Goal: Find specific page/section: Find specific page/section

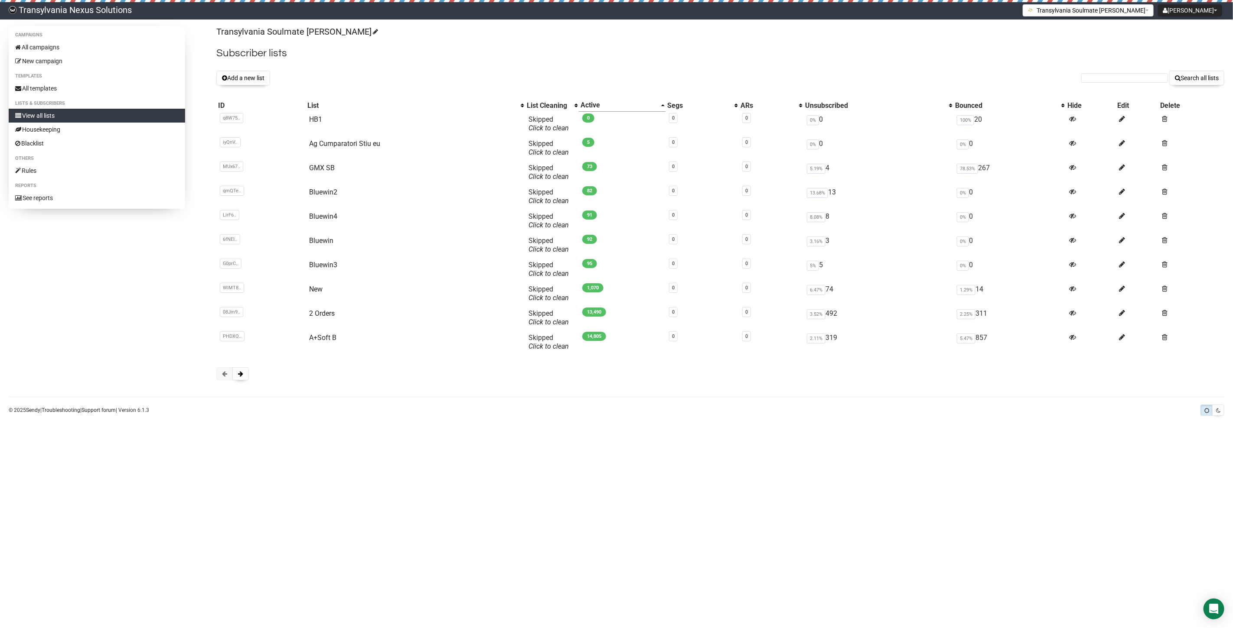
drag, startPoint x: 1112, startPoint y: 84, endPoint x: 1108, endPoint y: 79, distance: 6.4
click at [1112, 83] on form "Search all lists" at bounding box center [1152, 78] width 143 height 15
click at [1096, 77] on input "text" at bounding box center [1124, 78] width 87 height 10
paste input "mail.to.anita@web.de"
type input "mail.to.anita@web.de"
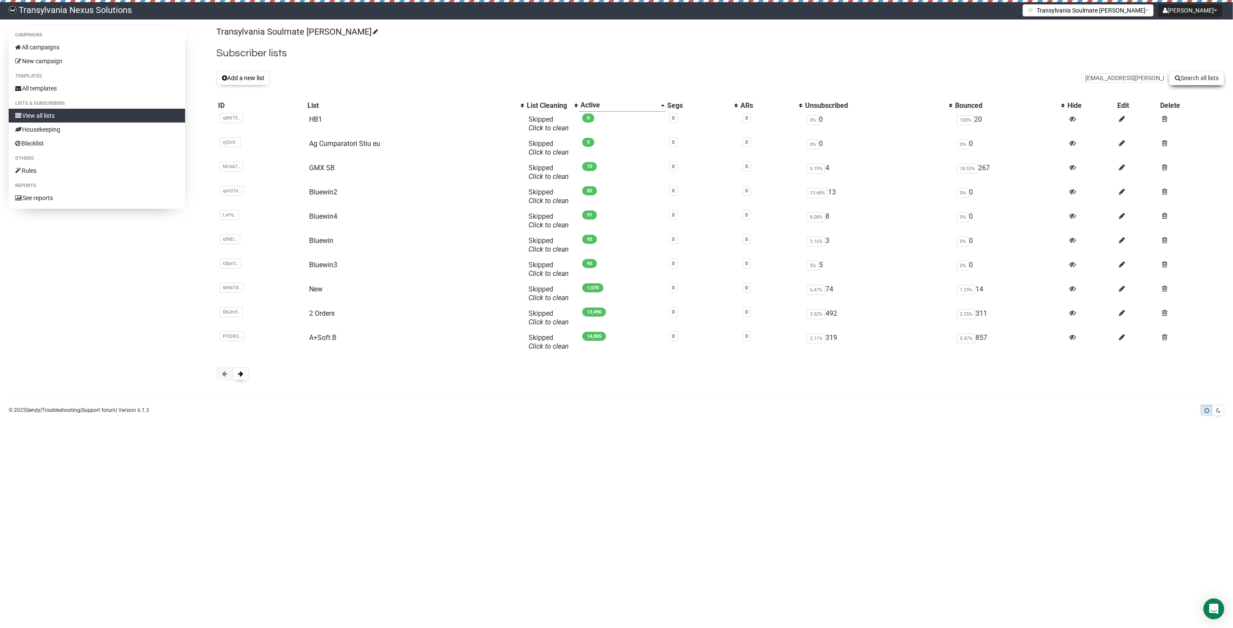
click at [1195, 78] on button "Search all lists" at bounding box center [1196, 78] width 55 height 15
click at [1117, 77] on input "text" at bounding box center [1124, 78] width 87 height 10
paste input "mail.to.anita@web.de"
type input "mail.to.anita@web.de"
click at [1199, 81] on button "Search all lists" at bounding box center [1196, 78] width 55 height 15
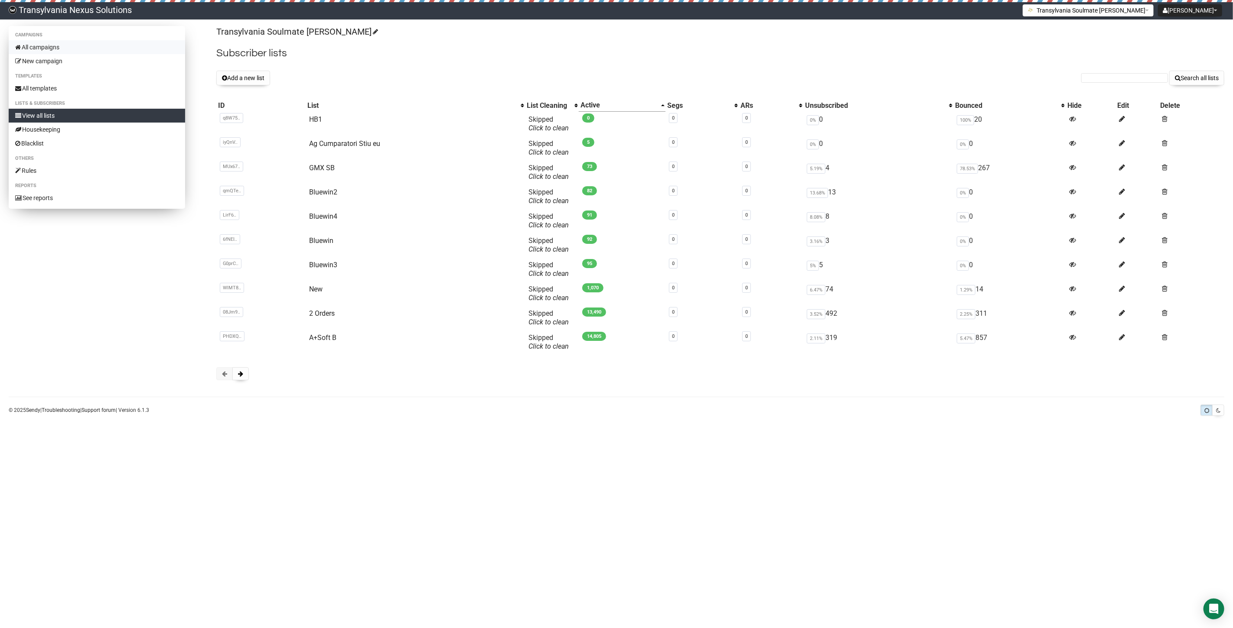
click at [52, 46] on link "All campaigns" at bounding box center [97, 47] width 176 height 14
click at [51, 87] on link "All templates" at bounding box center [97, 88] width 176 height 14
